Goal: Task Accomplishment & Management: Manage account settings

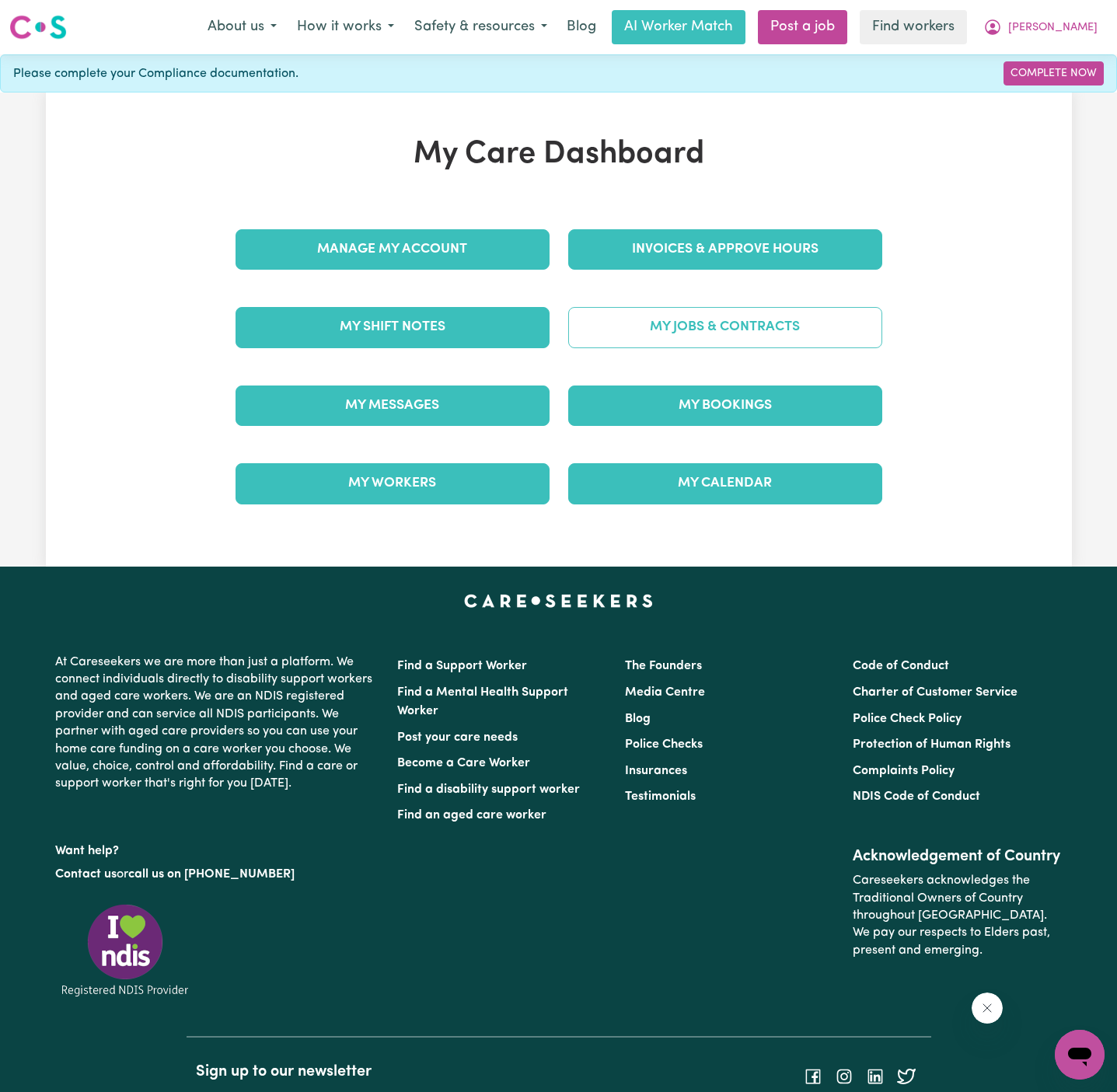
click at [760, 315] on link "My Jobs & Contracts" at bounding box center [724, 327] width 314 height 41
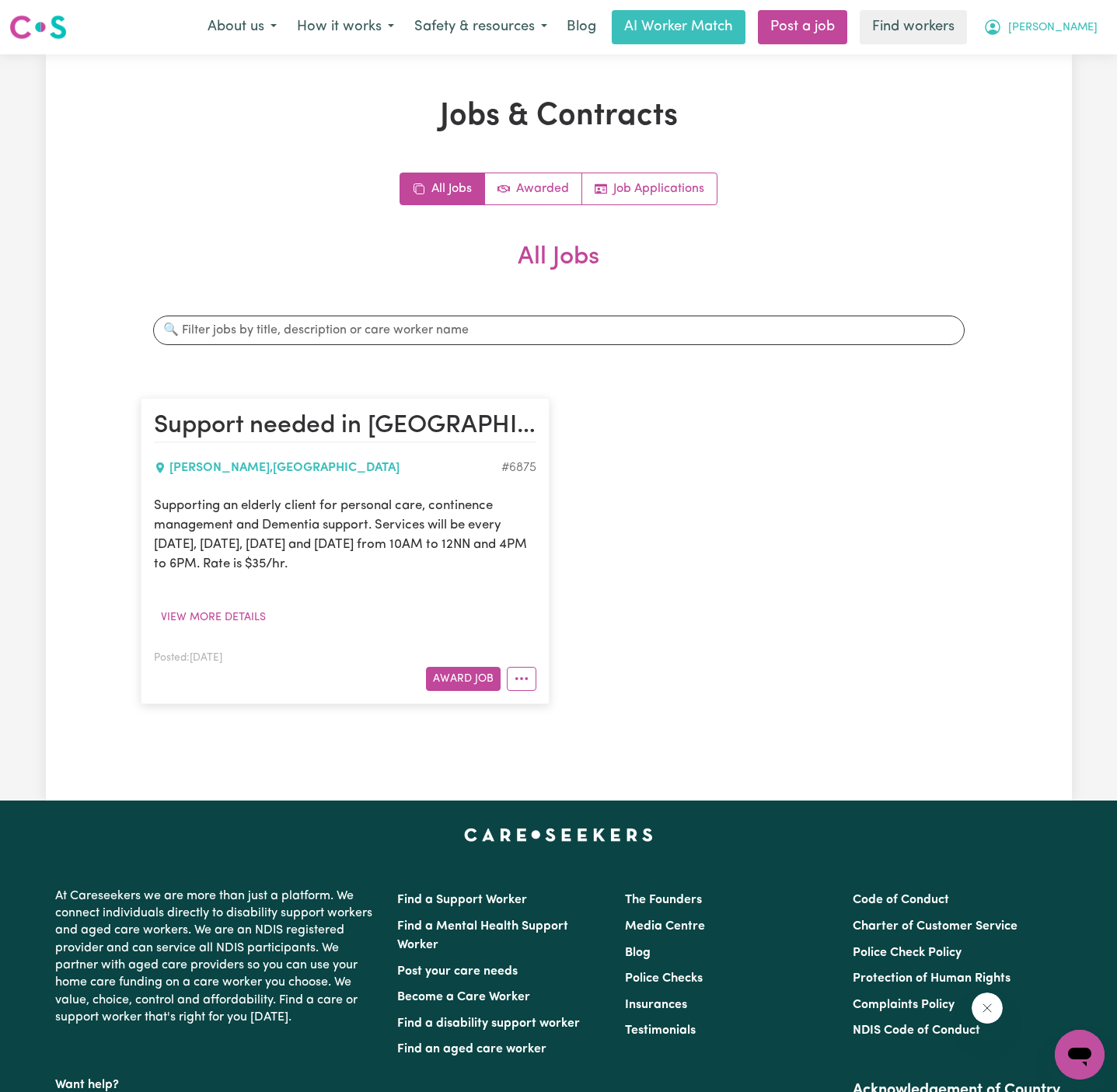
click at [1080, 22] on span "[PERSON_NAME]" at bounding box center [1052, 27] width 89 height 17
click at [1080, 55] on link "My Dashboard" at bounding box center [1044, 60] width 123 height 29
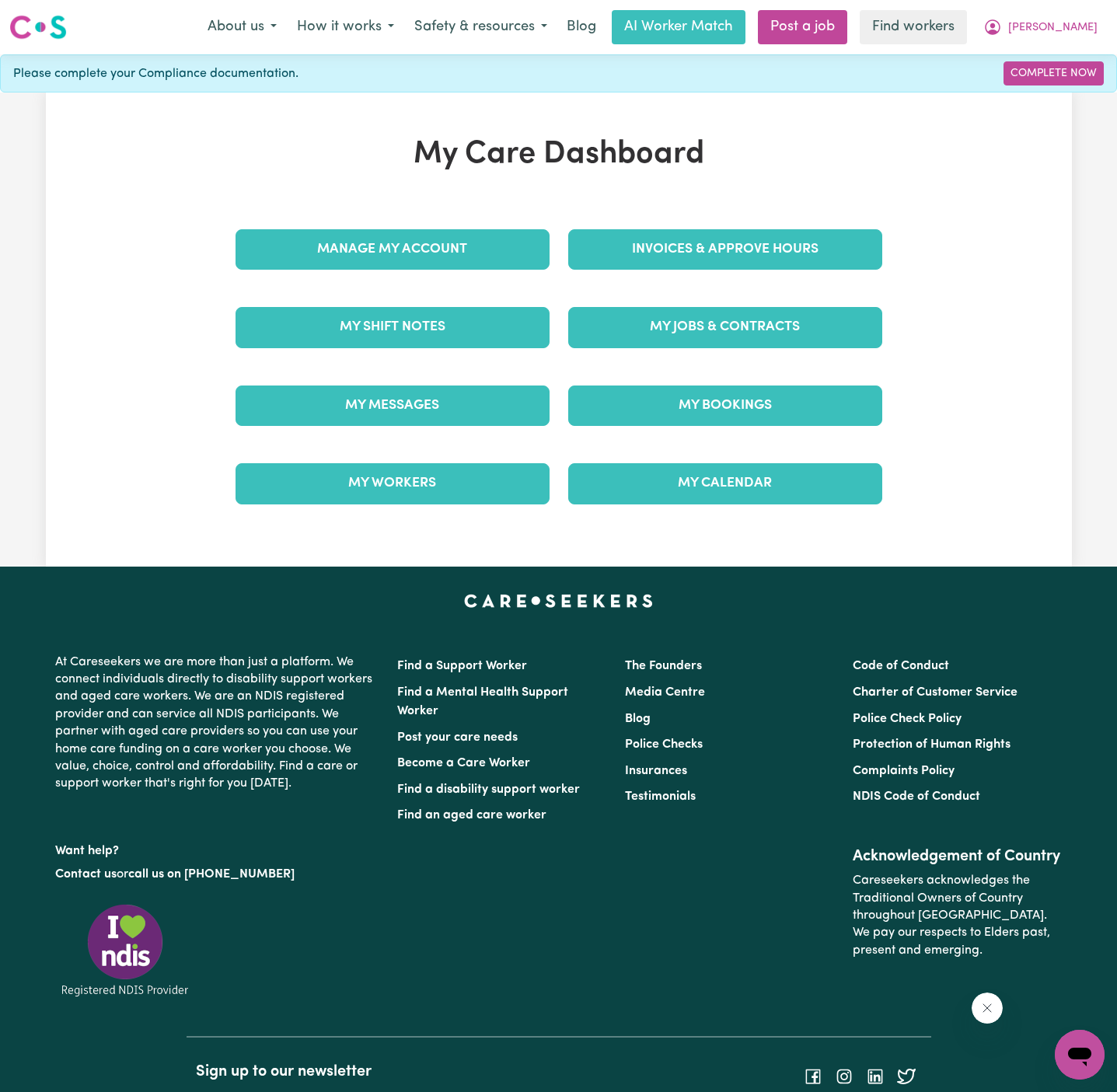
click at [432, 275] on div "Manage My Account" at bounding box center [393, 249] width 333 height 78
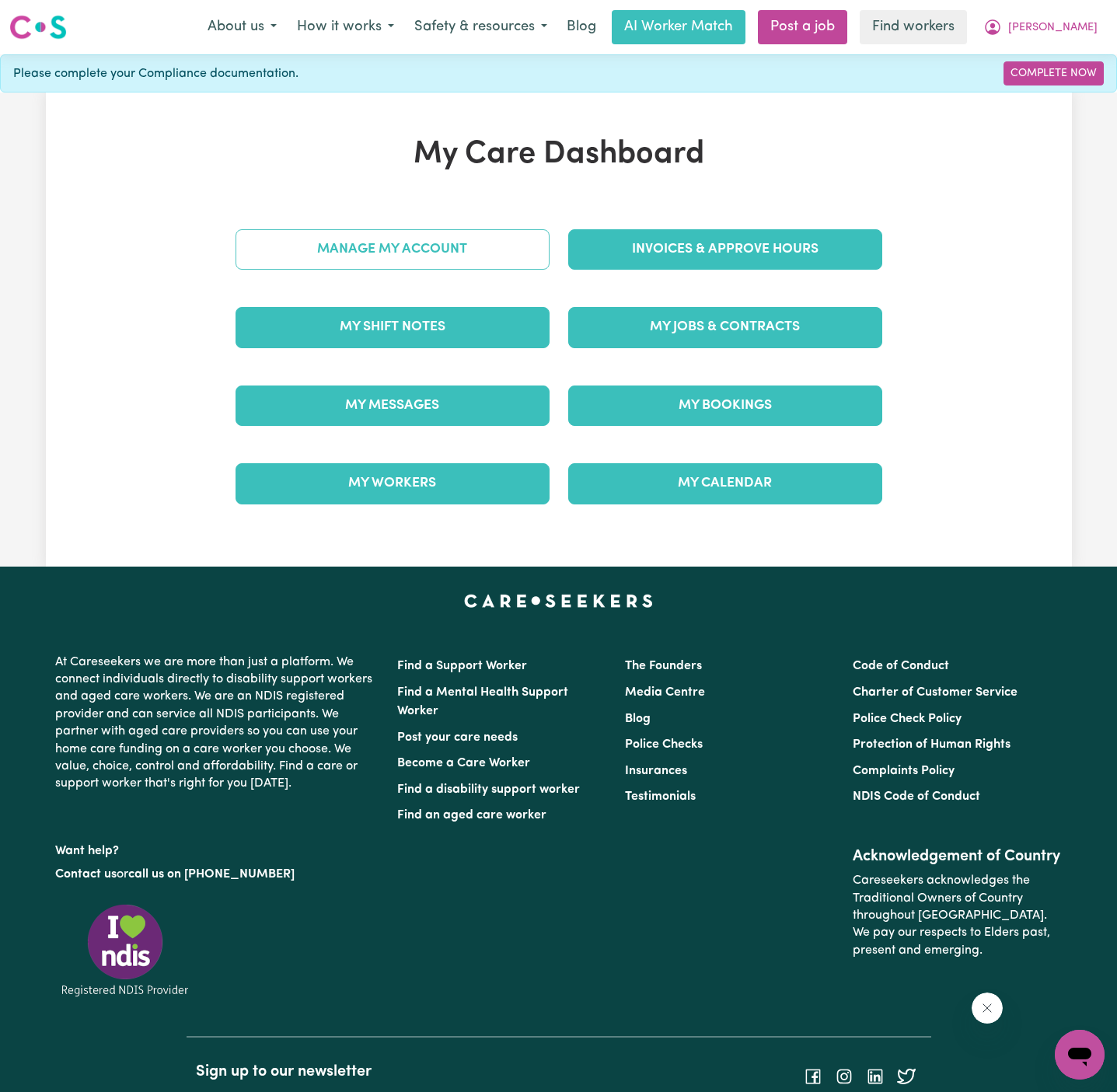
click at [439, 253] on link "Manage My Account" at bounding box center [392, 249] width 314 height 41
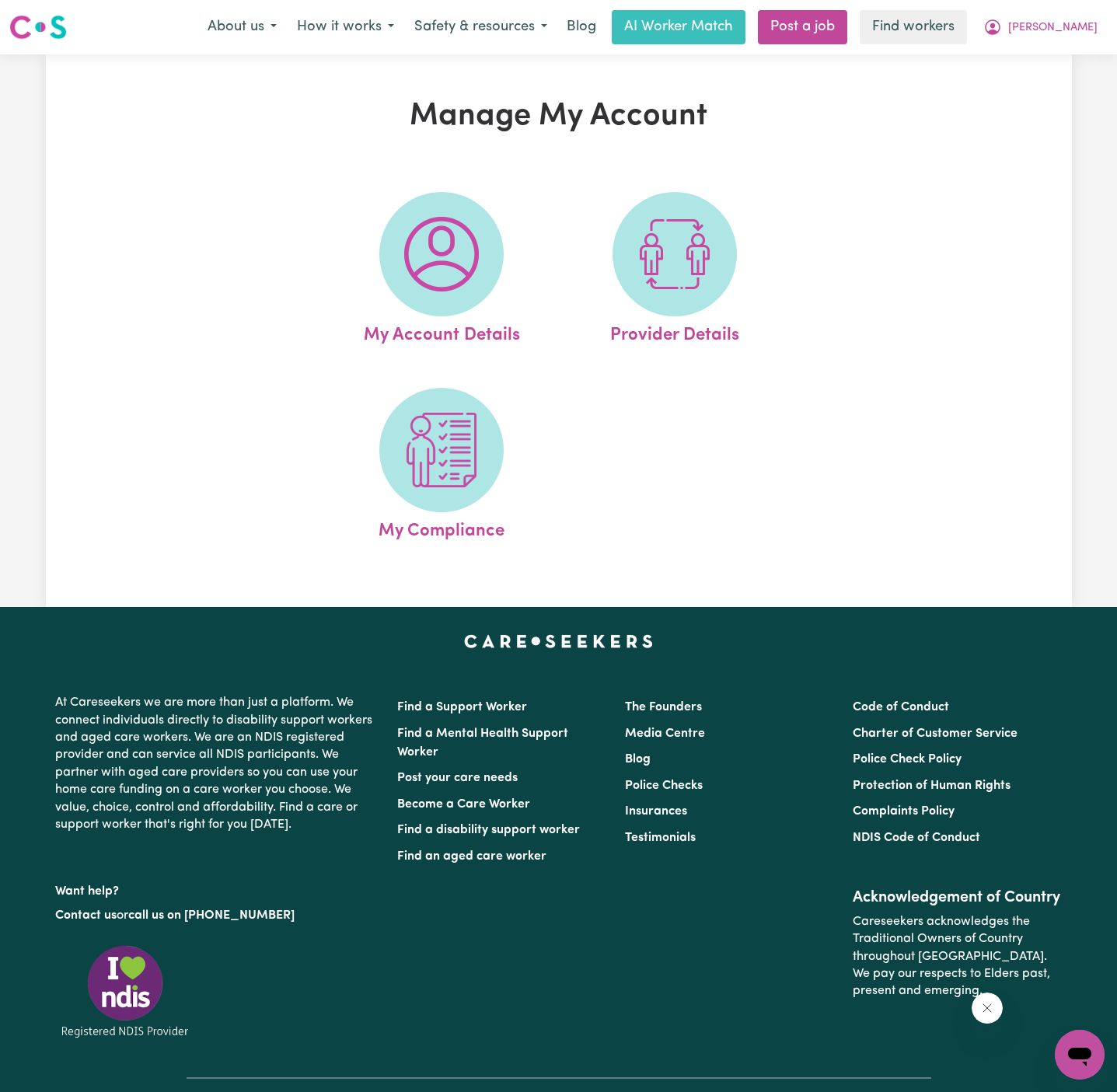
click at [439, 253] on img at bounding box center [441, 254] width 74 height 74
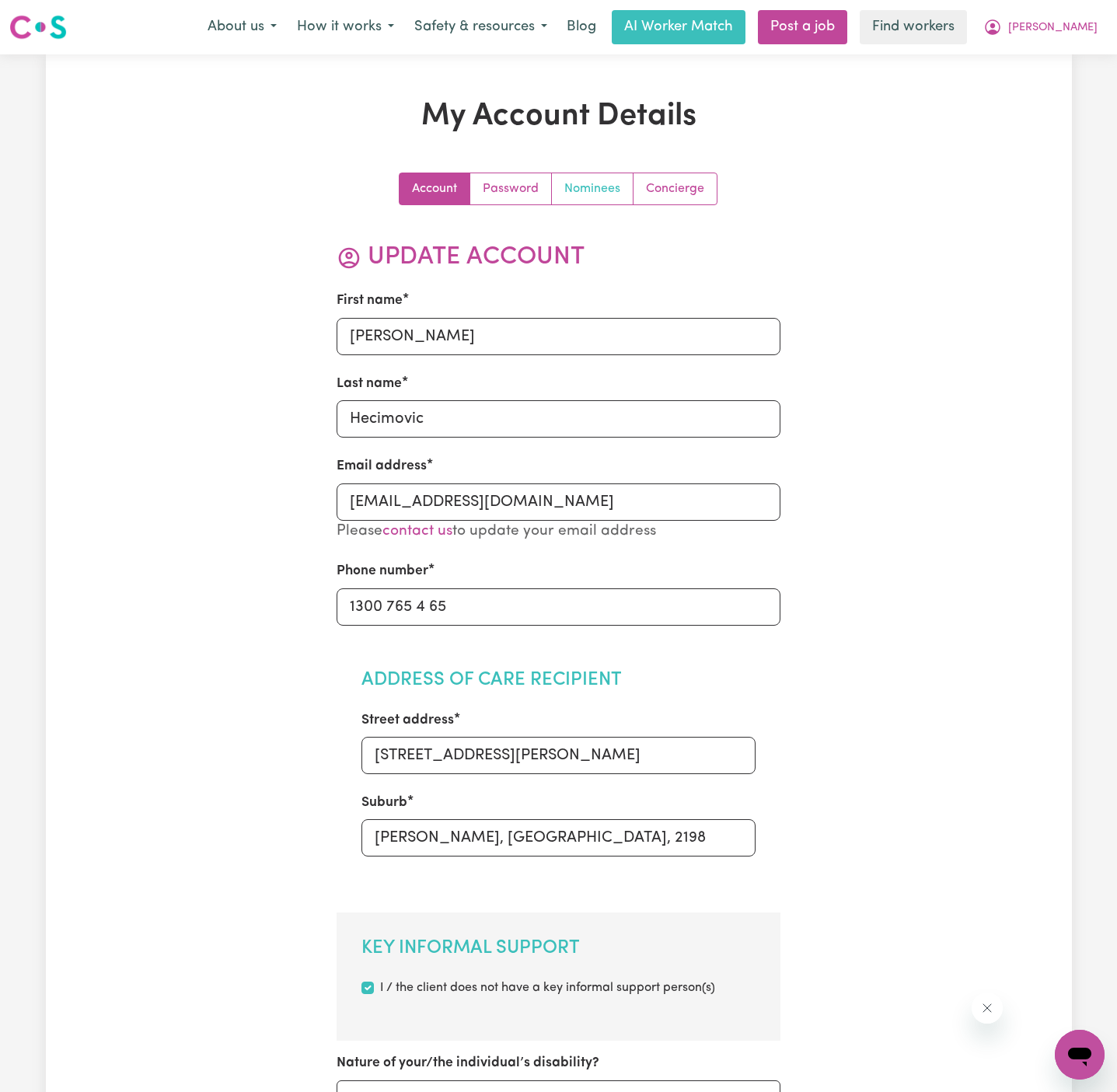
click at [598, 185] on link "Nominees" at bounding box center [593, 188] width 81 height 31
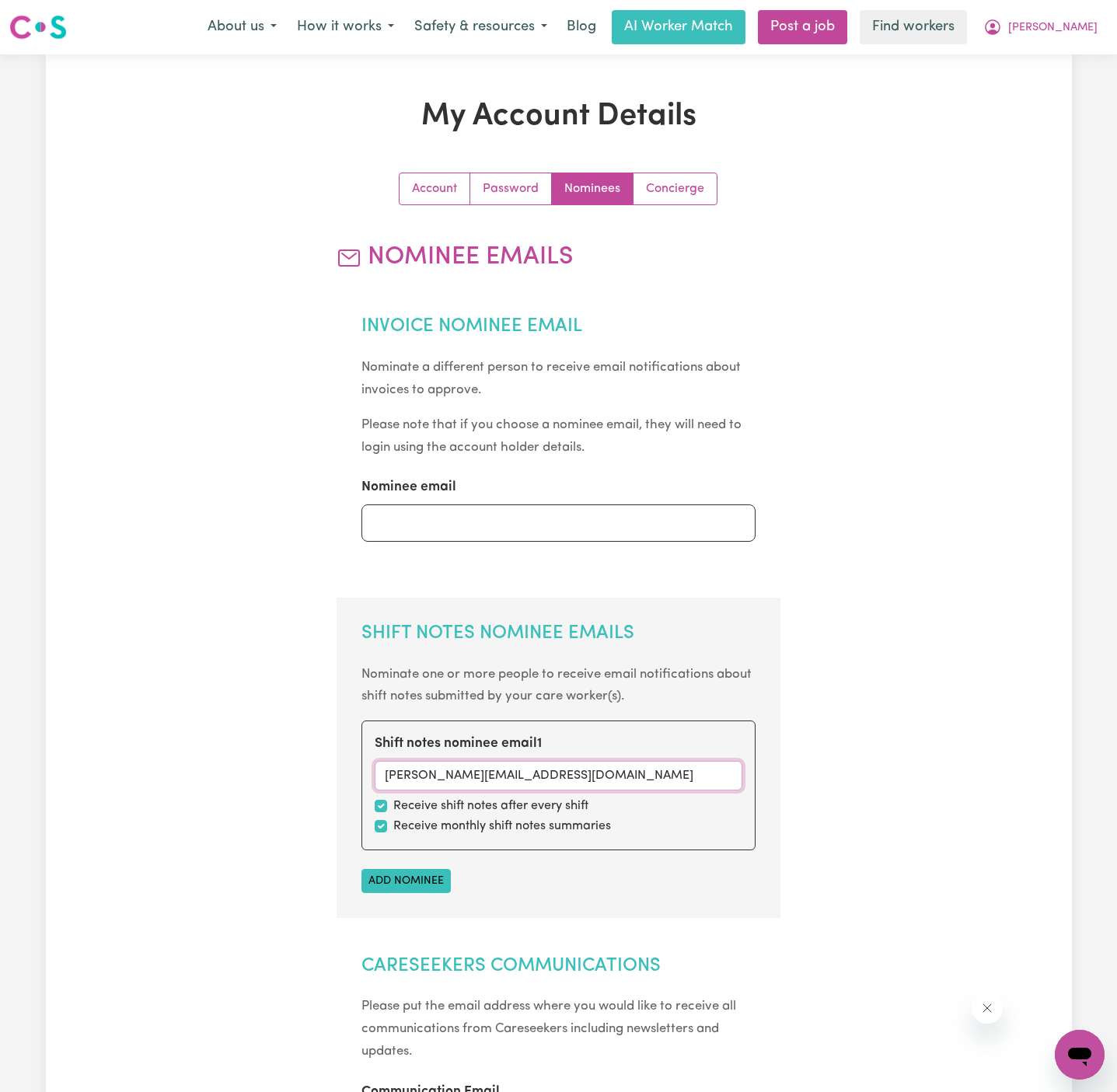
click at [505, 779] on input "[PERSON_NAME][EMAIL_ADDRESS][DOMAIN_NAME]" at bounding box center [559, 775] width 368 height 29
click at [560, 772] on input "[PERSON_NAME][EMAIL_ADDRESS][DOMAIN_NAME]" at bounding box center [559, 775] width 368 height 29
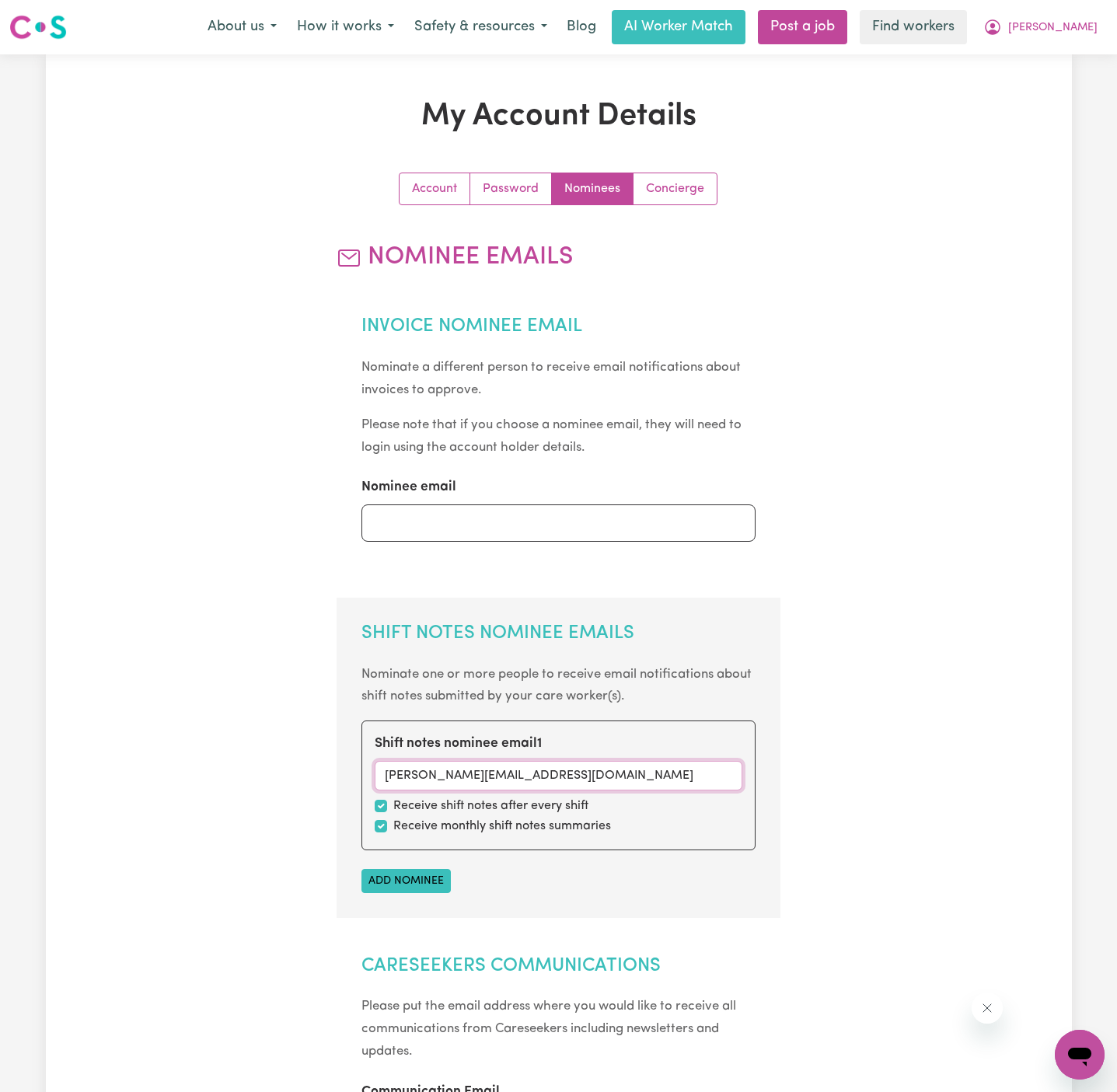
paste input "Kenzie.Leayr"
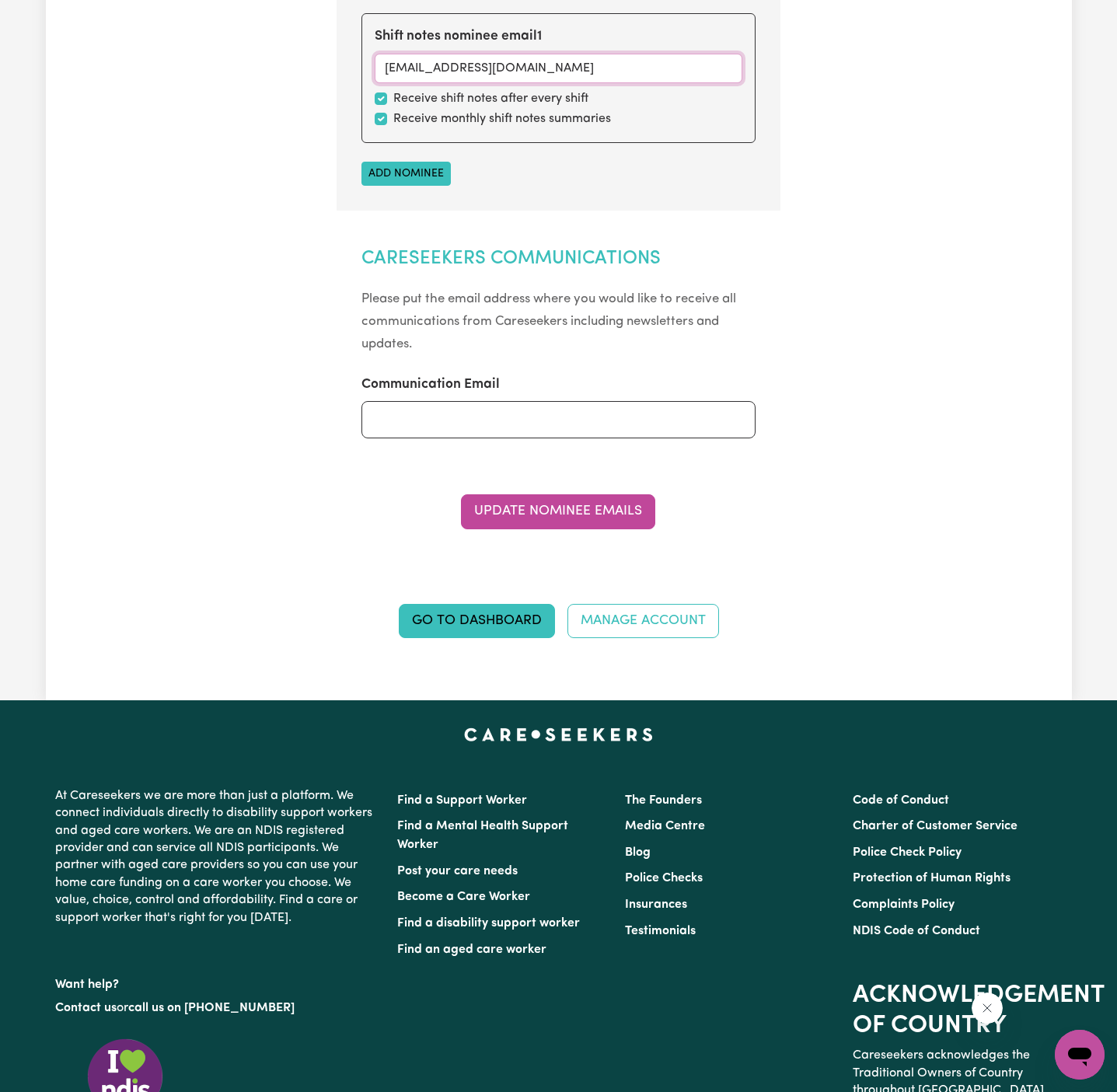
scroll to position [851, 0]
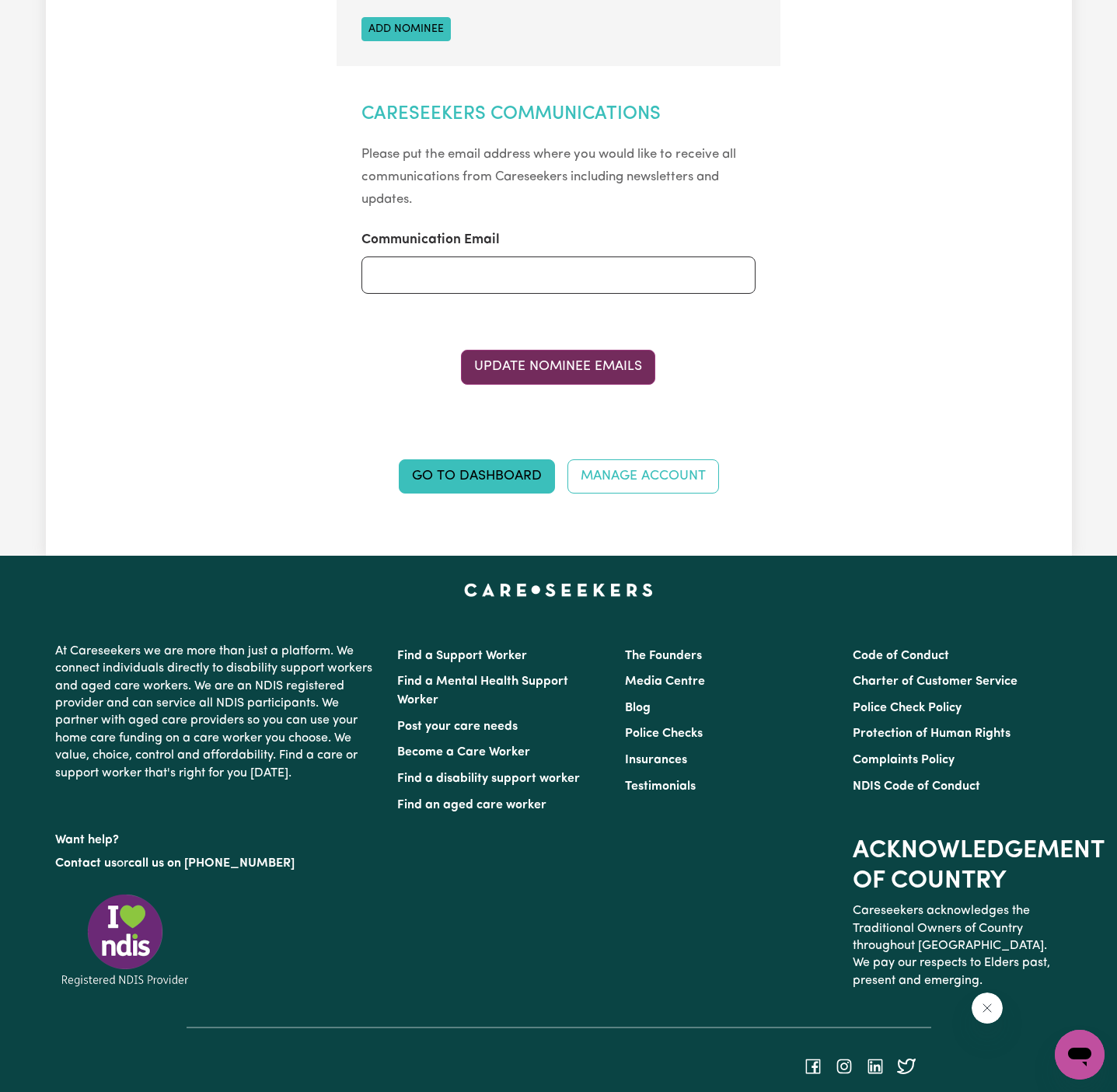
type input "[EMAIL_ADDRESS][DOMAIN_NAME]"
click at [582, 362] on button "Update Nominee Emails" at bounding box center [558, 366] width 195 height 34
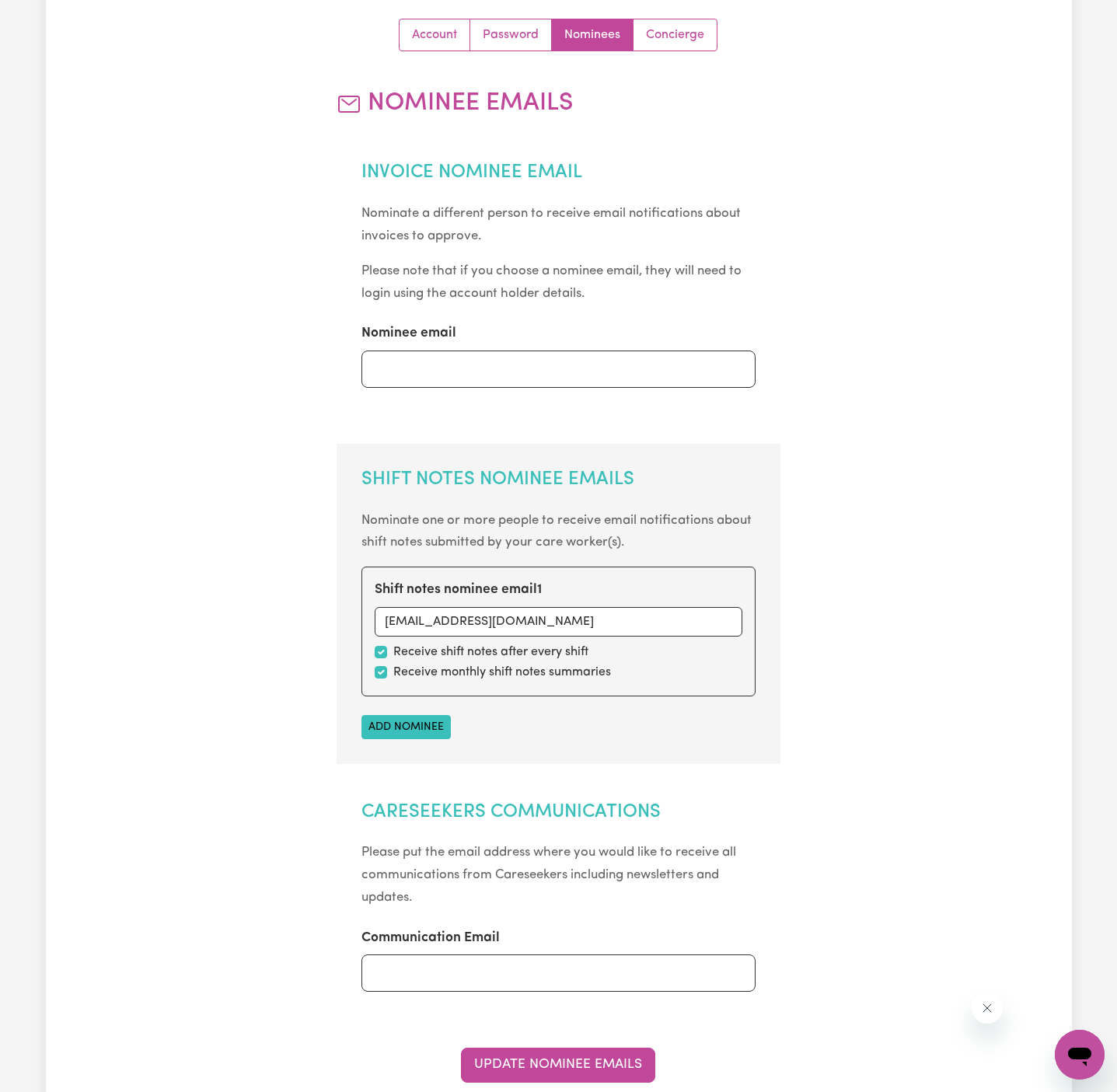
scroll to position [0, 0]
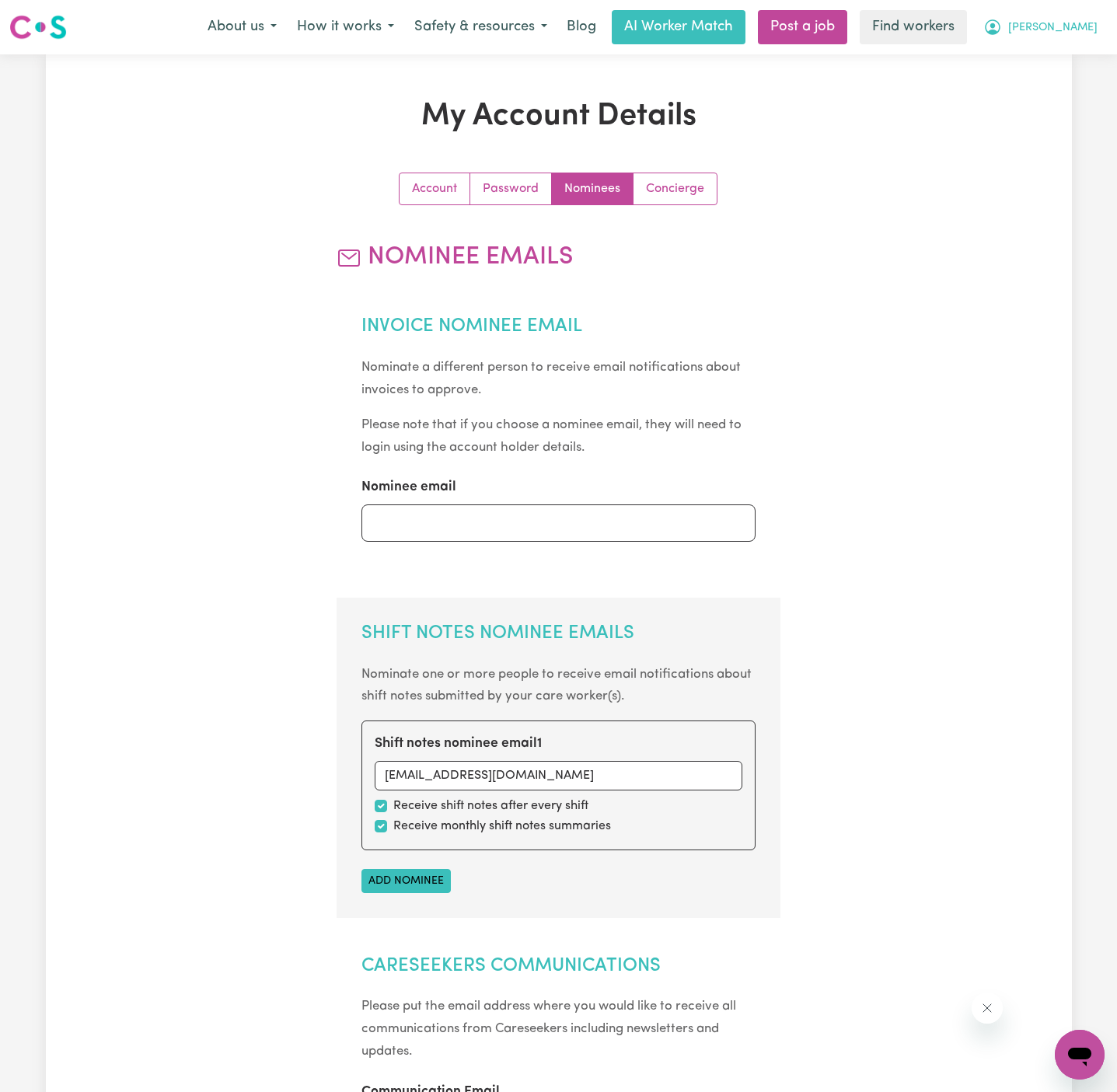
click at [1085, 31] on span "[PERSON_NAME]" at bounding box center [1052, 27] width 89 height 17
click at [1082, 68] on link "My Dashboard" at bounding box center [1044, 60] width 123 height 29
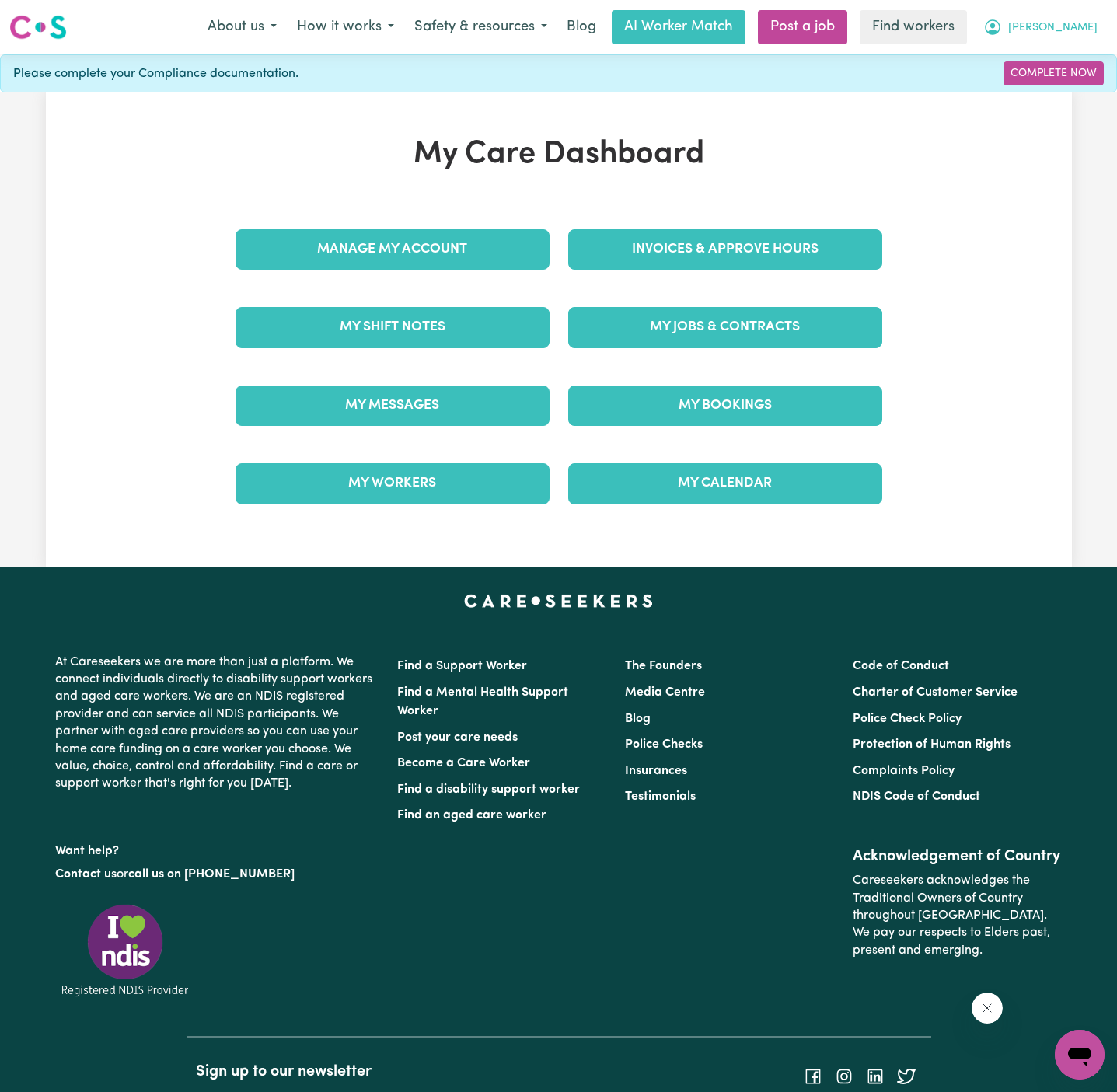
click at [1086, 16] on button "[PERSON_NAME]" at bounding box center [1040, 27] width 134 height 33
click at [1081, 74] on link "Logout" at bounding box center [1044, 88] width 123 height 29
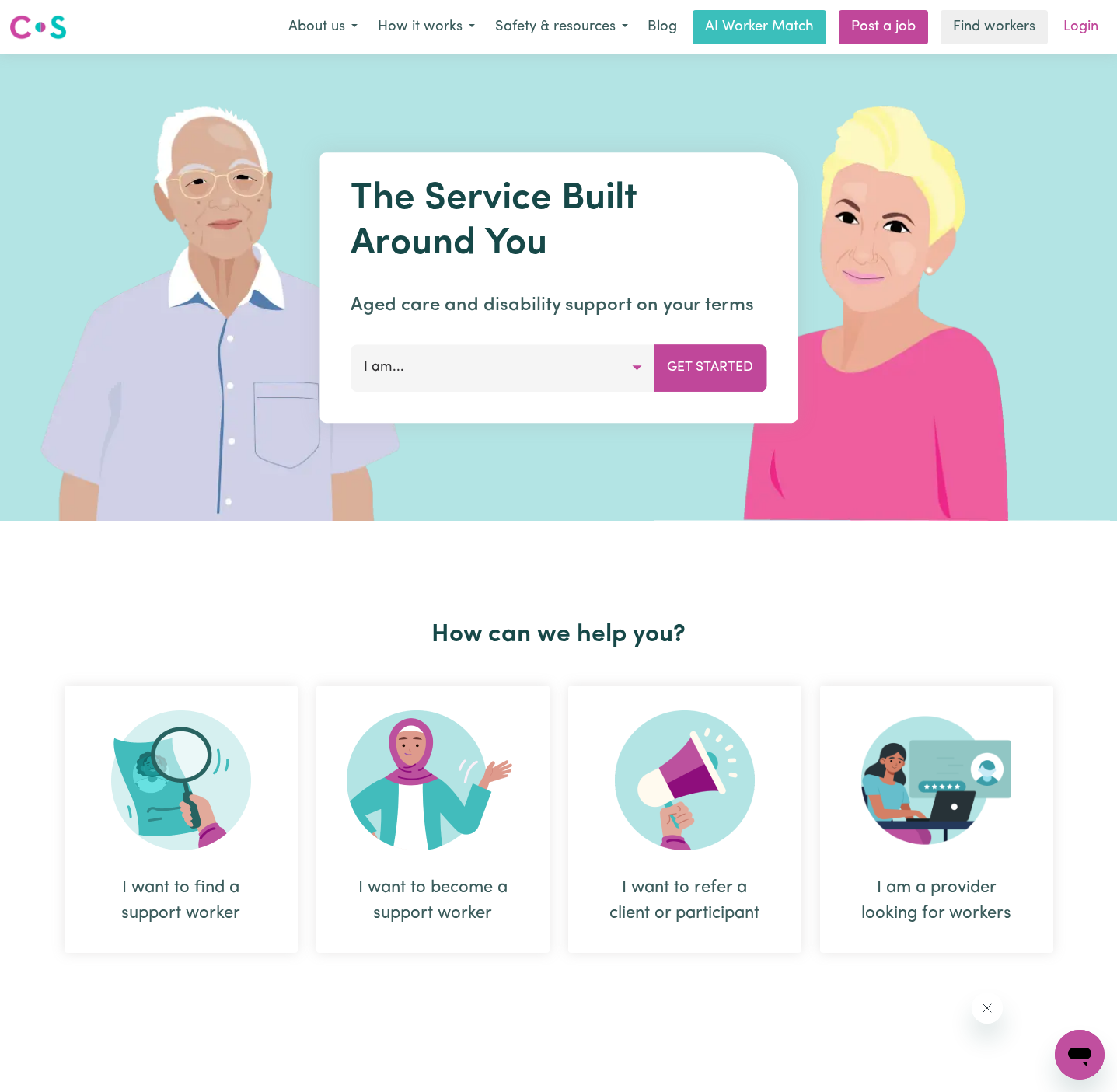
click at [1082, 38] on link "Login" at bounding box center [1081, 27] width 54 height 34
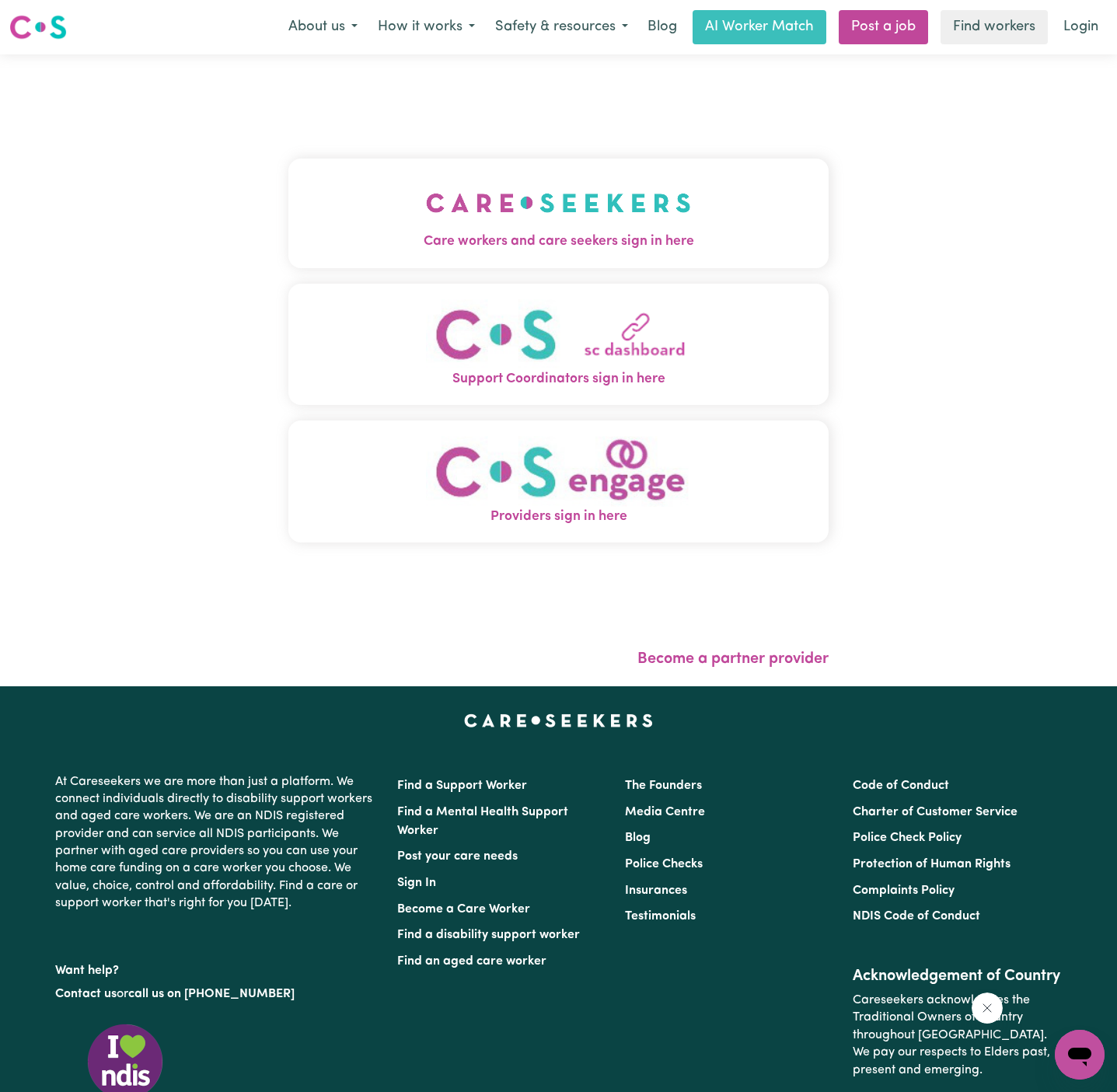
click at [666, 201] on button "Care workers and care seekers sign in here" at bounding box center [558, 212] width 540 height 109
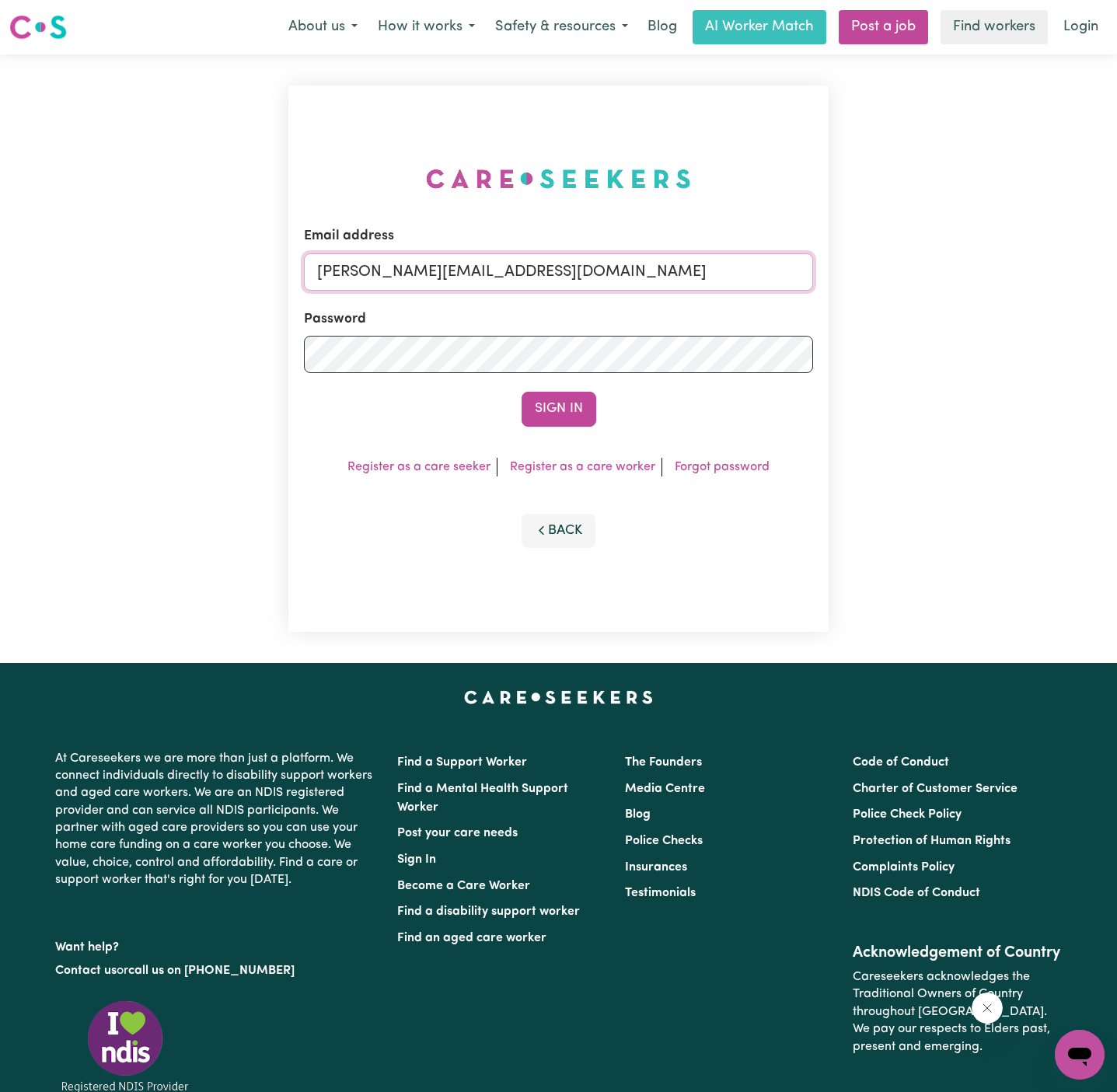
click at [676, 263] on input "[PERSON_NAME][EMAIL_ADDRESS][DOMAIN_NAME]" at bounding box center [559, 271] width 509 height 37
click at [347, 271] on input "[EMAIL_ADDRESS][DOMAIN_NAME]" at bounding box center [559, 271] width 509 height 37
click at [601, 273] on input "[EMAIL_ADDRESS][DOMAIN_NAME]" at bounding box center [559, 271] width 509 height 37
drag, startPoint x: 402, startPoint y: 268, endPoint x: 868, endPoint y: 268, distance: 466.0
click at [868, 268] on div "Email address [EMAIL_ADDRESS][PERSON_NAME][DOMAIN_NAME] Password Sign In Regist…" at bounding box center [558, 359] width 1117 height 608
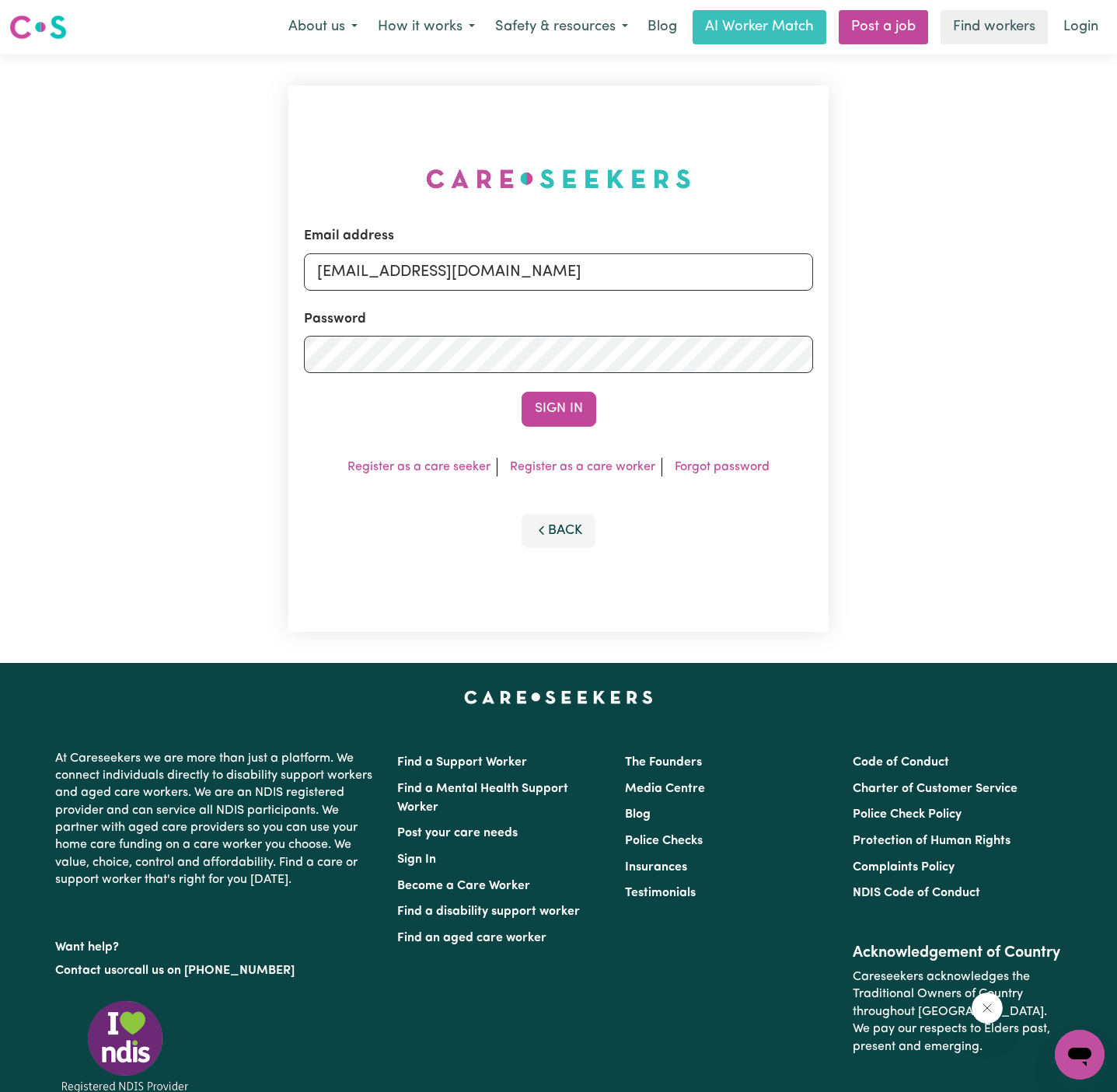
type input "[EMAIL_ADDRESS][DOMAIN_NAME]"
click at [522, 392] on button "Sign In" at bounding box center [559, 409] width 74 height 34
